Goal: Obtain resource: Download file/media

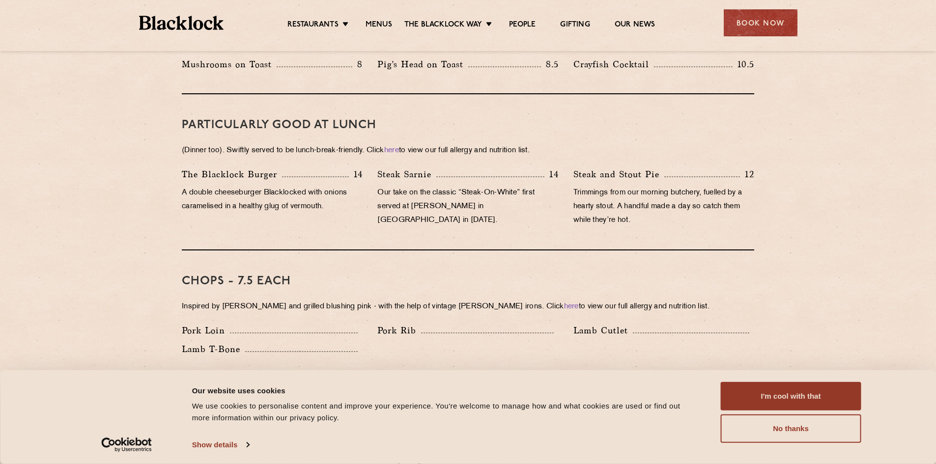
scroll to position [540, 0]
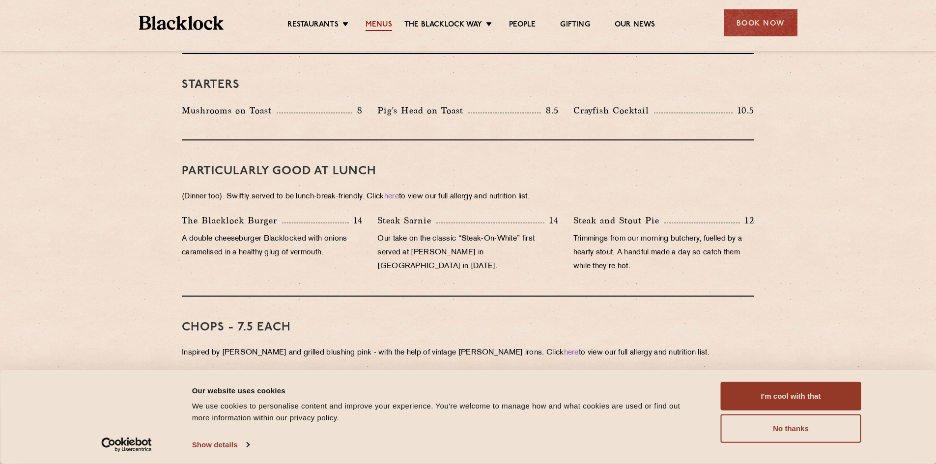
click at [376, 27] on link "Menus" at bounding box center [379, 25] width 27 height 11
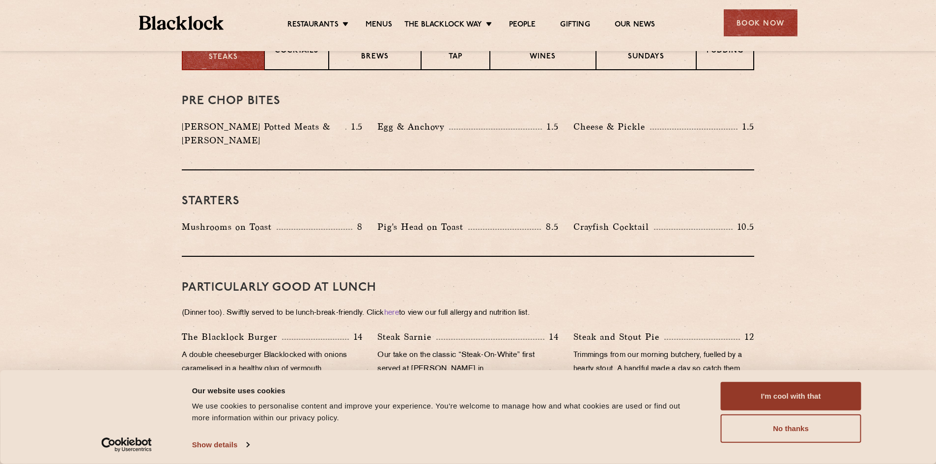
scroll to position [246, 0]
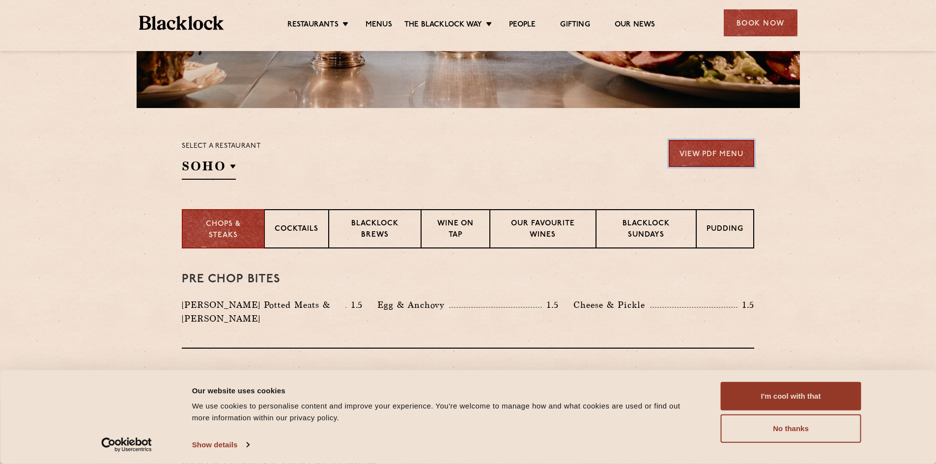
click at [695, 151] on link "View PDF Menu" at bounding box center [711, 153] width 85 height 27
